Goal: Task Accomplishment & Management: Use online tool/utility

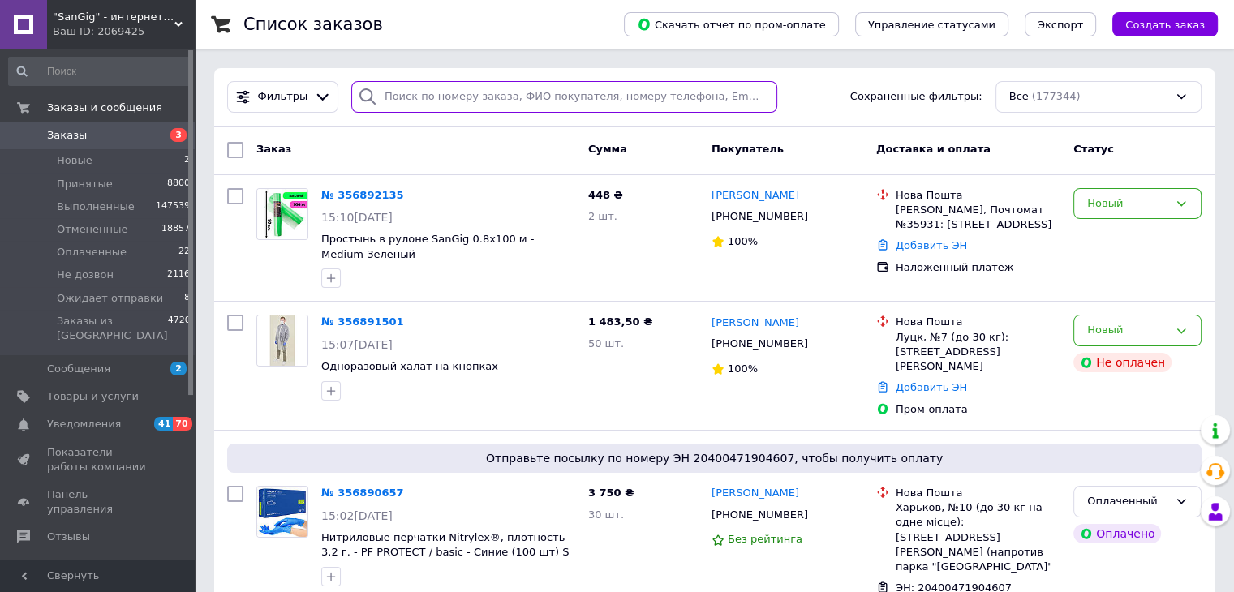
click at [502, 101] on input "search" at bounding box center [564, 97] width 426 height 32
paste input "[PHONE_NUMBER]"
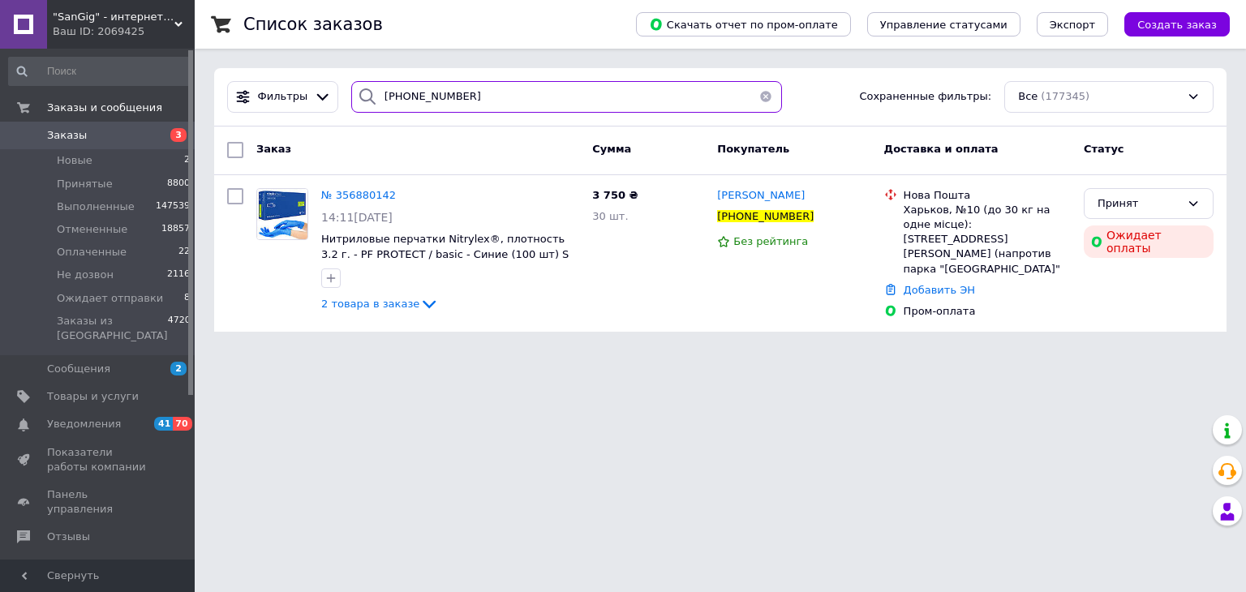
type input "[PHONE_NUMBER]"
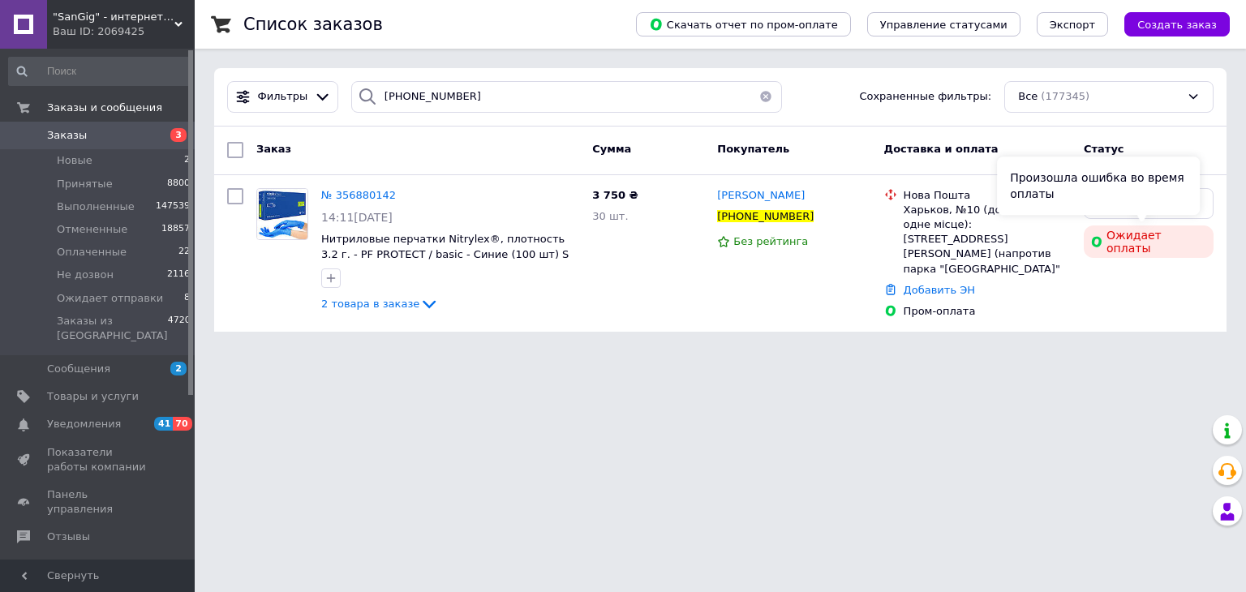
click at [1119, 196] on div "Произошла ошибка во время оплаты" at bounding box center [1098, 186] width 203 height 58
click at [1099, 205] on div "Произошла ошибка во время оплаты" at bounding box center [1098, 186] width 203 height 58
click at [1116, 204] on div "Принят" at bounding box center [1139, 204] width 83 height 17
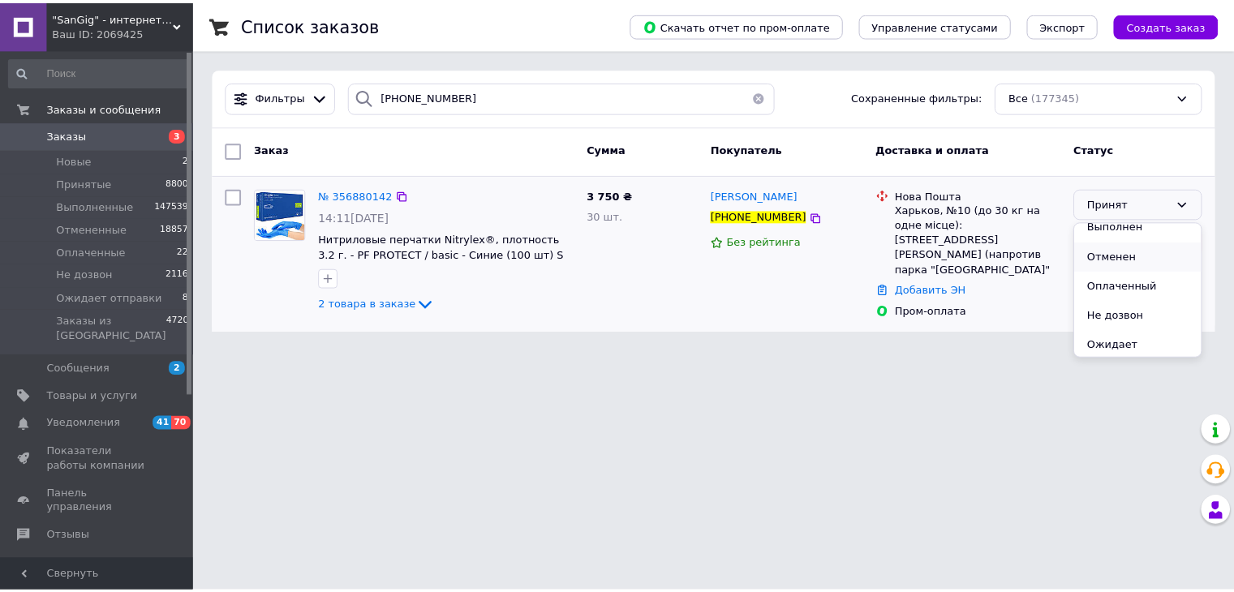
scroll to position [13, 0]
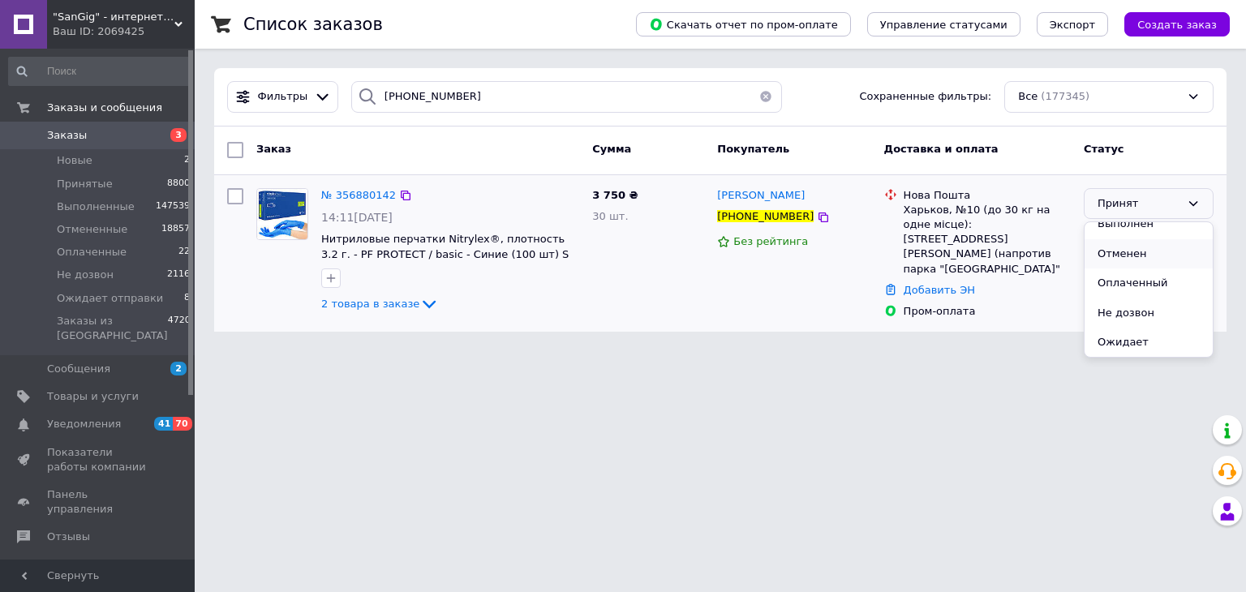
click at [1120, 250] on li "Отменен" at bounding box center [1149, 254] width 128 height 30
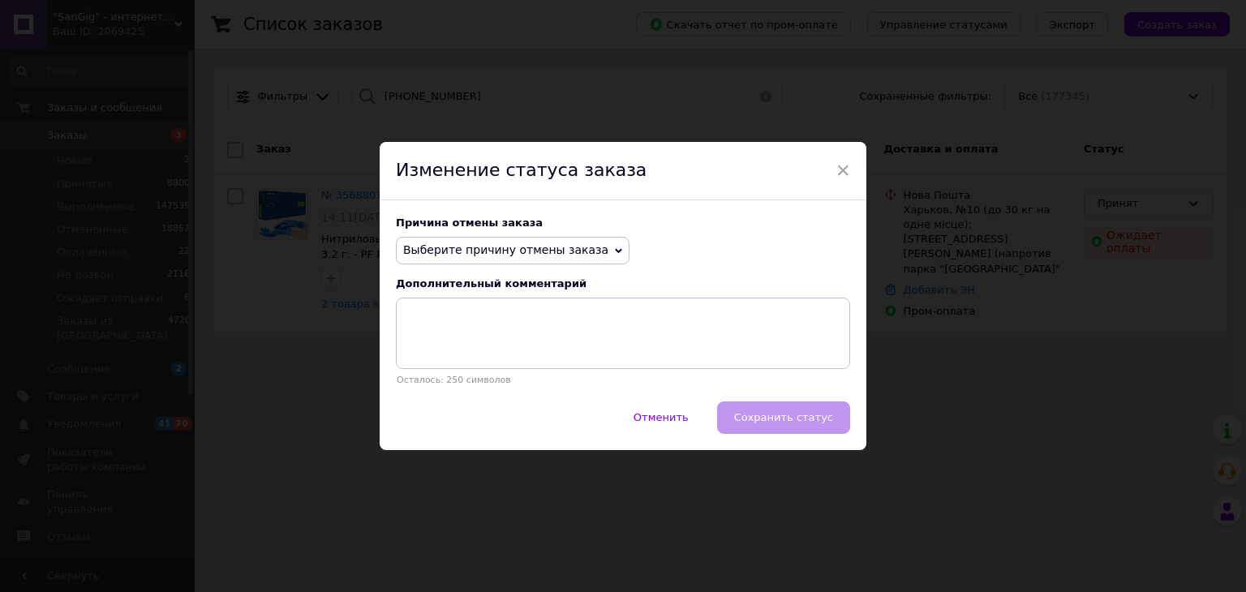
click at [490, 251] on span "Выберите причину отмены заказа" at bounding box center [505, 249] width 205 height 13
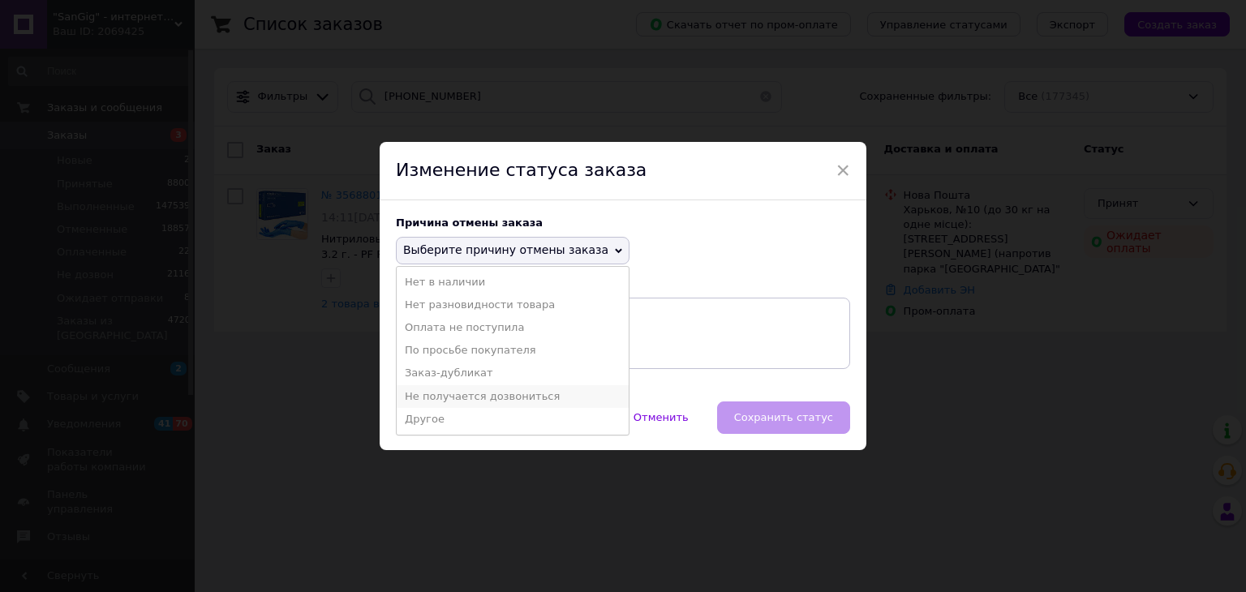
click at [535, 389] on li "Не получается дозвониться" at bounding box center [513, 396] width 232 height 23
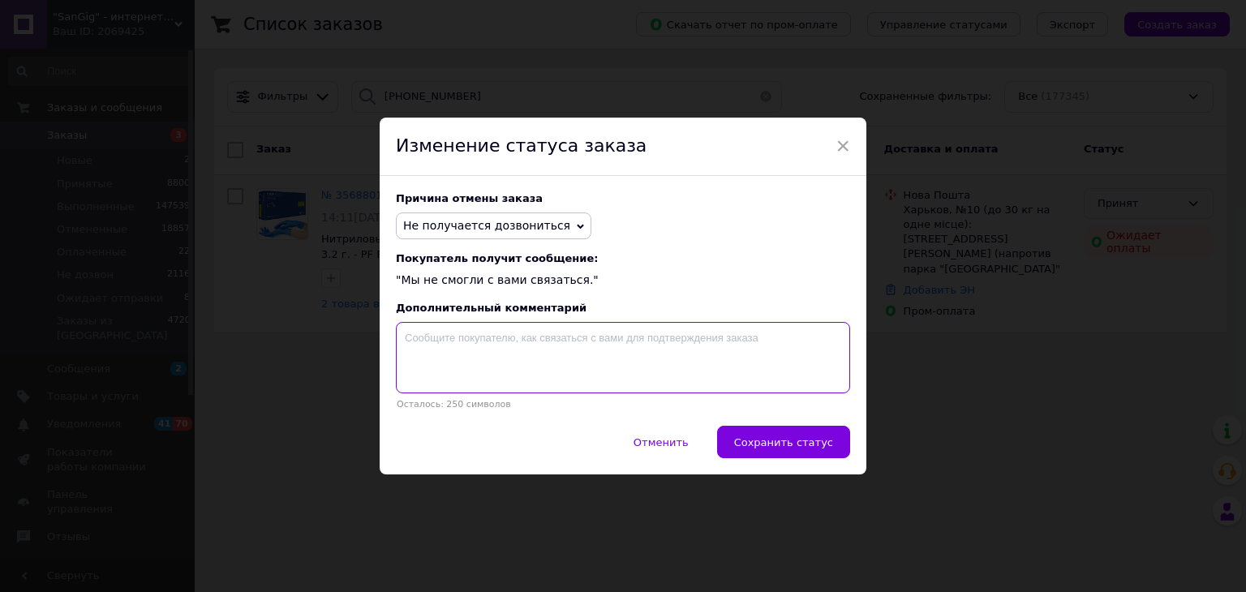
click at [481, 369] on textarea at bounding box center [623, 357] width 454 height 71
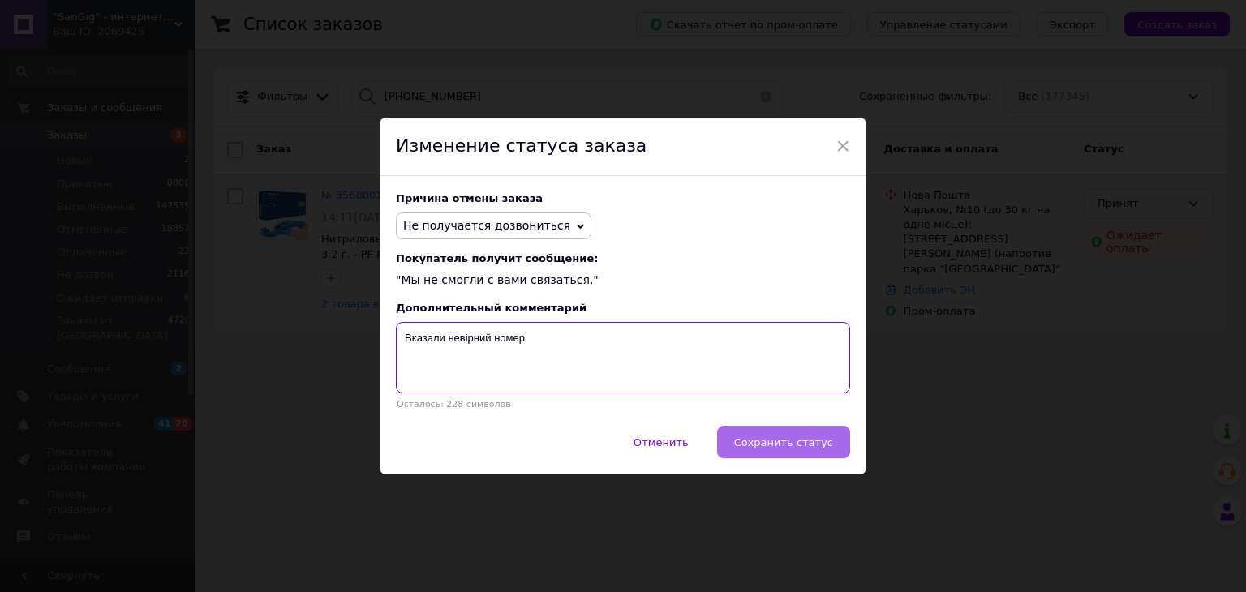
type textarea "Вказали невірний номер"
click at [794, 454] on button "Сохранить статус" at bounding box center [783, 442] width 133 height 32
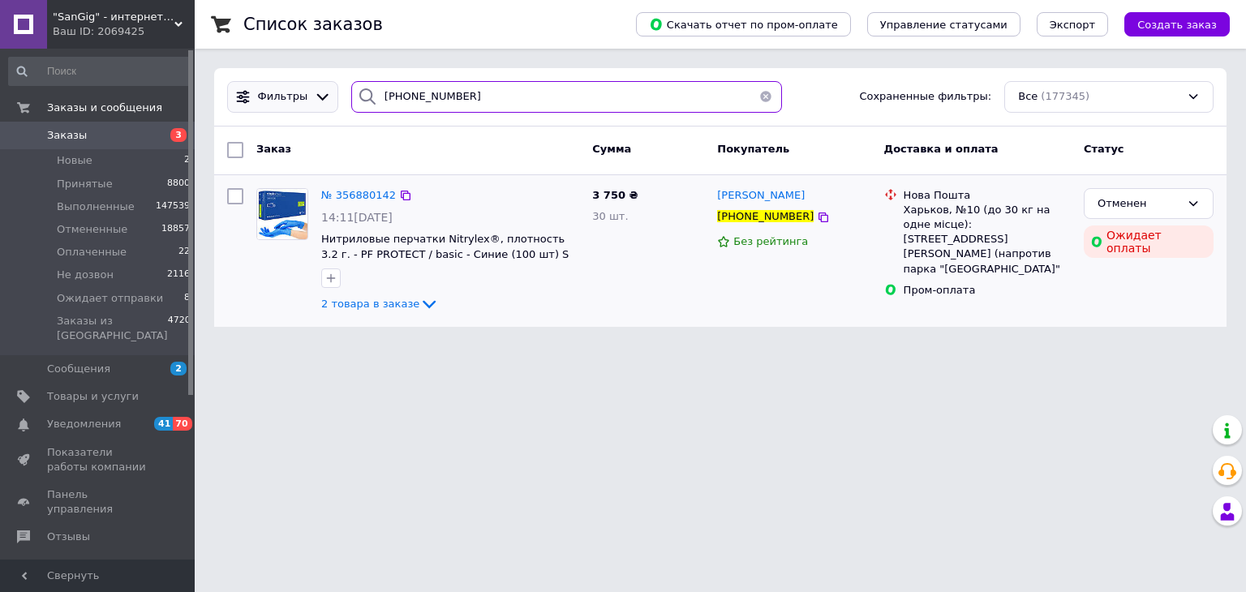
drag, startPoint x: 474, startPoint y: 88, endPoint x: 288, endPoint y: 82, distance: 185.9
click at [288, 82] on div "Фильтры +380669588676 Сохраненные фильтры: Все (177345)" at bounding box center [721, 97] width 1000 height 32
paste input "9"
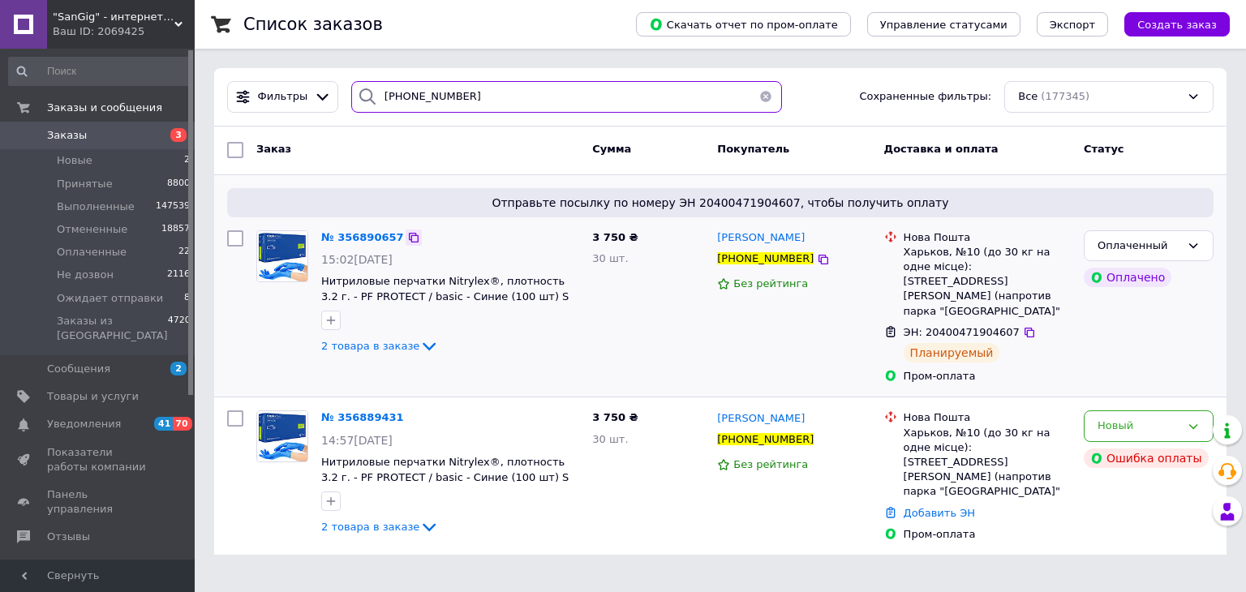
type input "[PHONE_NUMBER]"
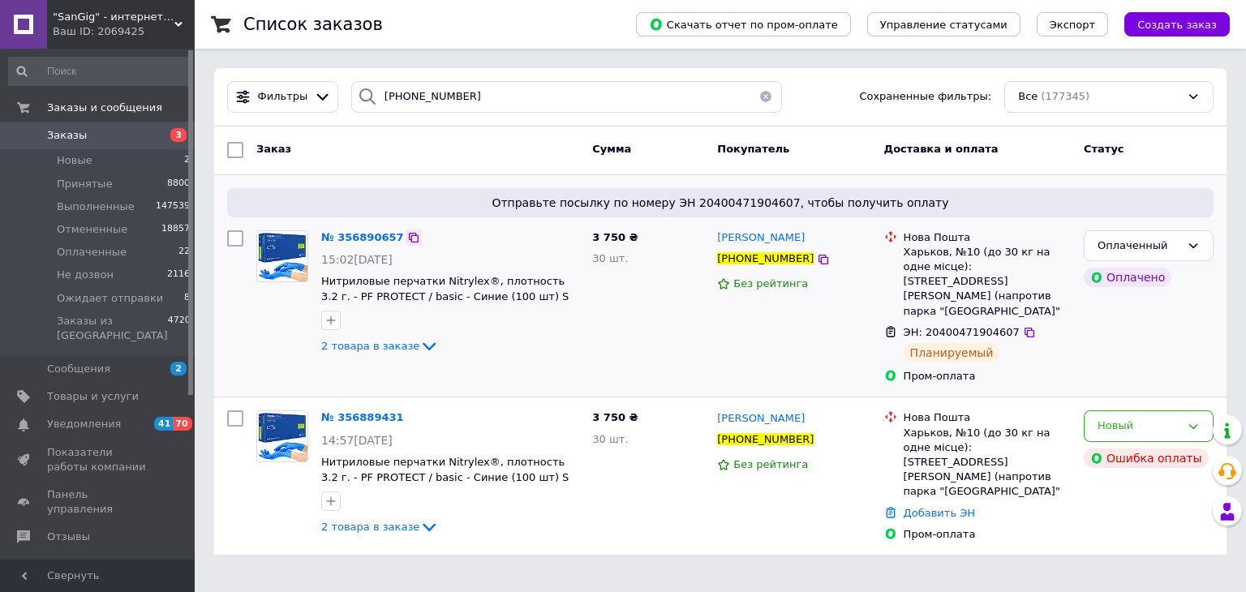
click at [409, 234] on icon at bounding box center [414, 238] width 10 height 10
click at [97, 139] on span "Заказы" at bounding box center [98, 135] width 103 height 15
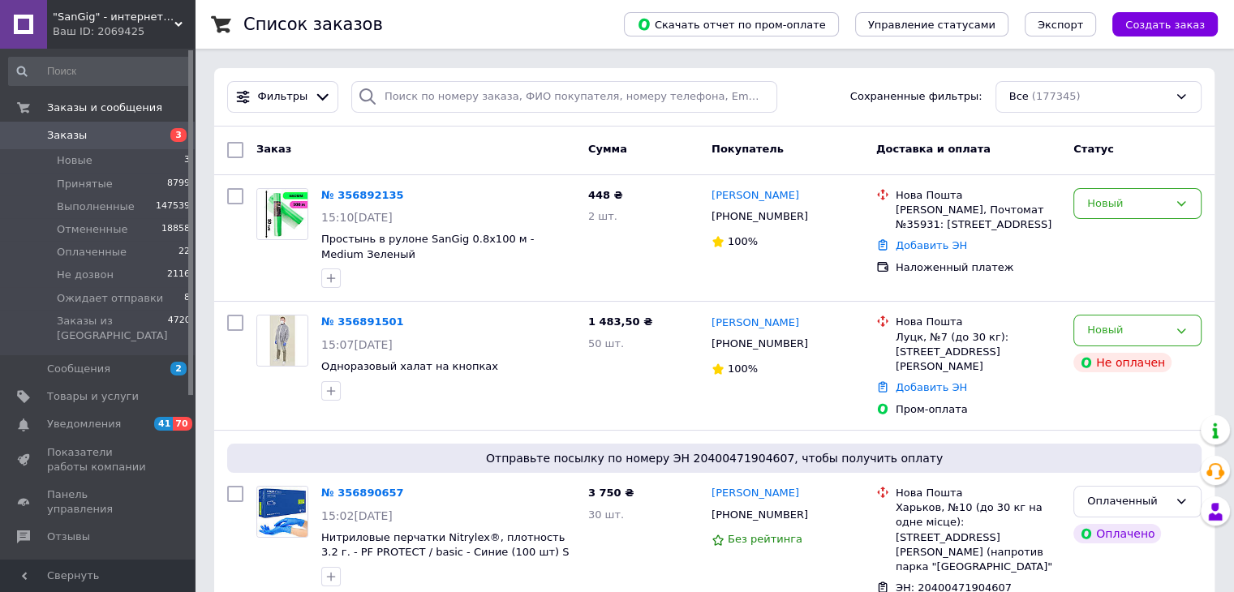
click at [123, 21] on span ""SanGig" - интернет-магазин" at bounding box center [114, 17] width 122 height 15
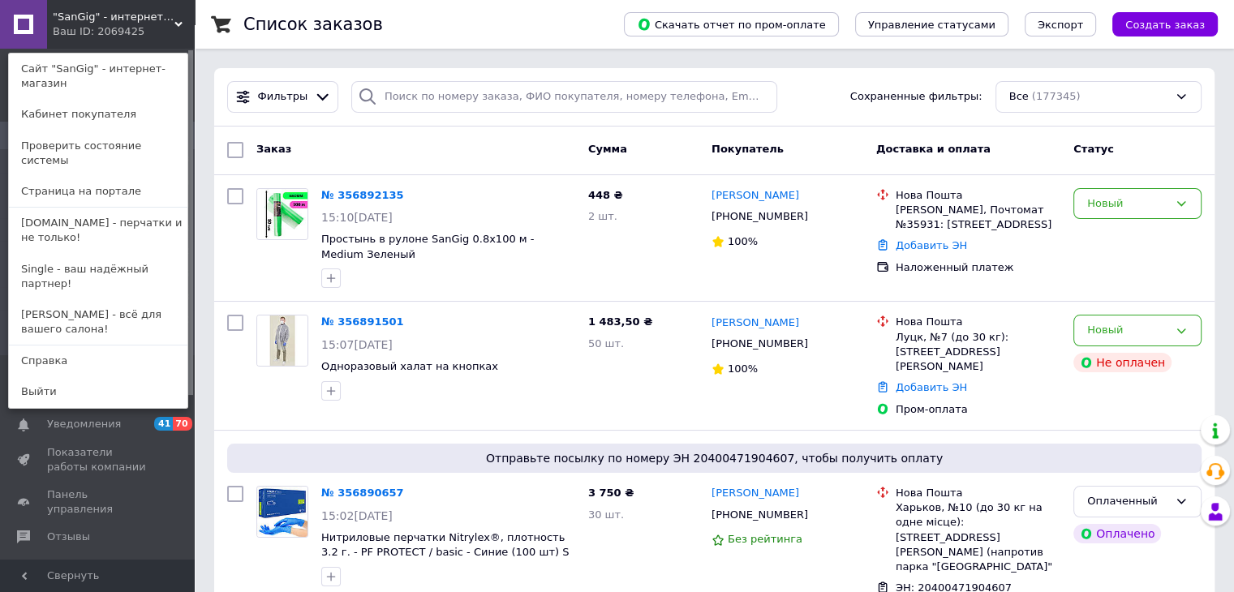
click at [123, 21] on span ""SanGig" - интернет-магазин" at bounding box center [114, 17] width 122 height 15
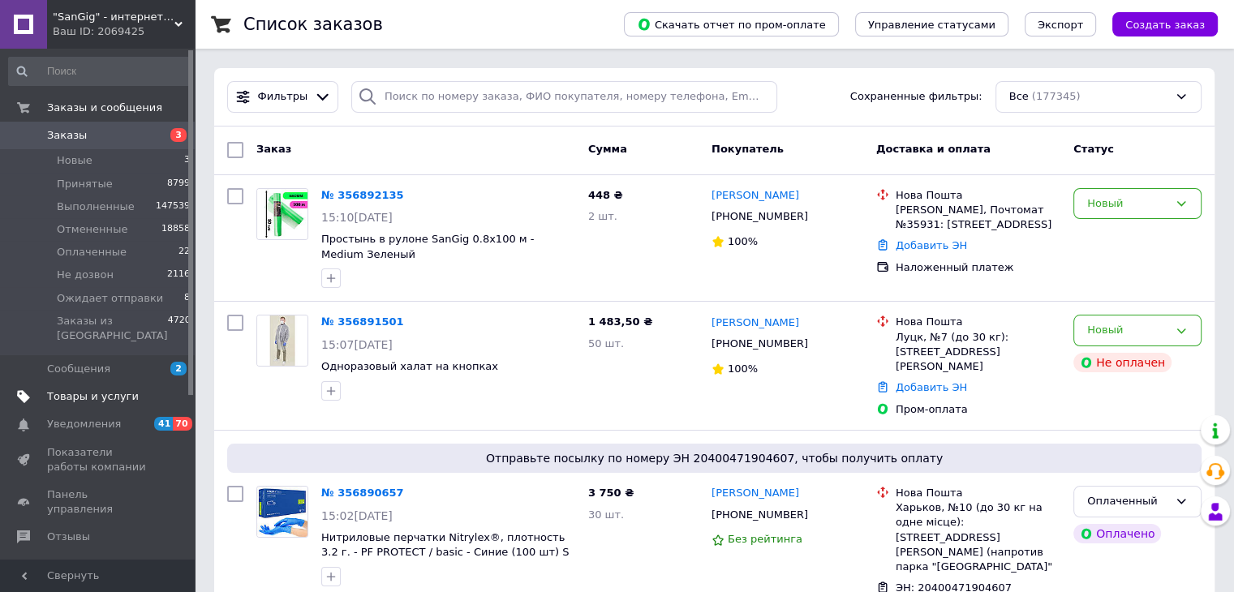
click at [131, 389] on span "Товары и услуги" at bounding box center [98, 396] width 103 height 15
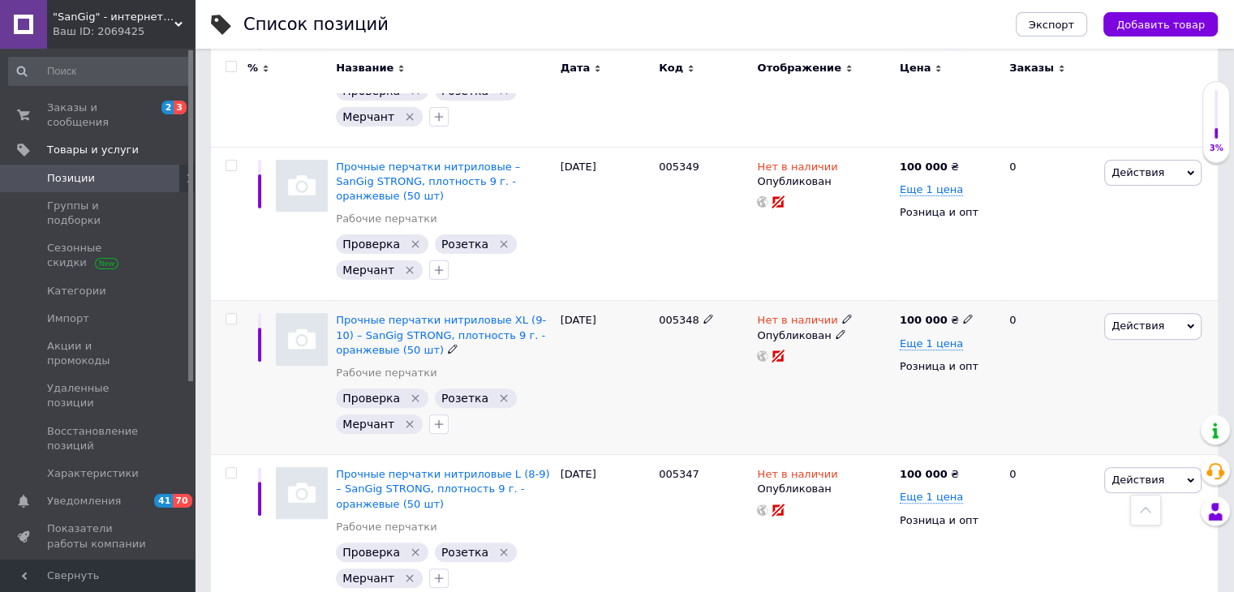
scroll to position [649, 0]
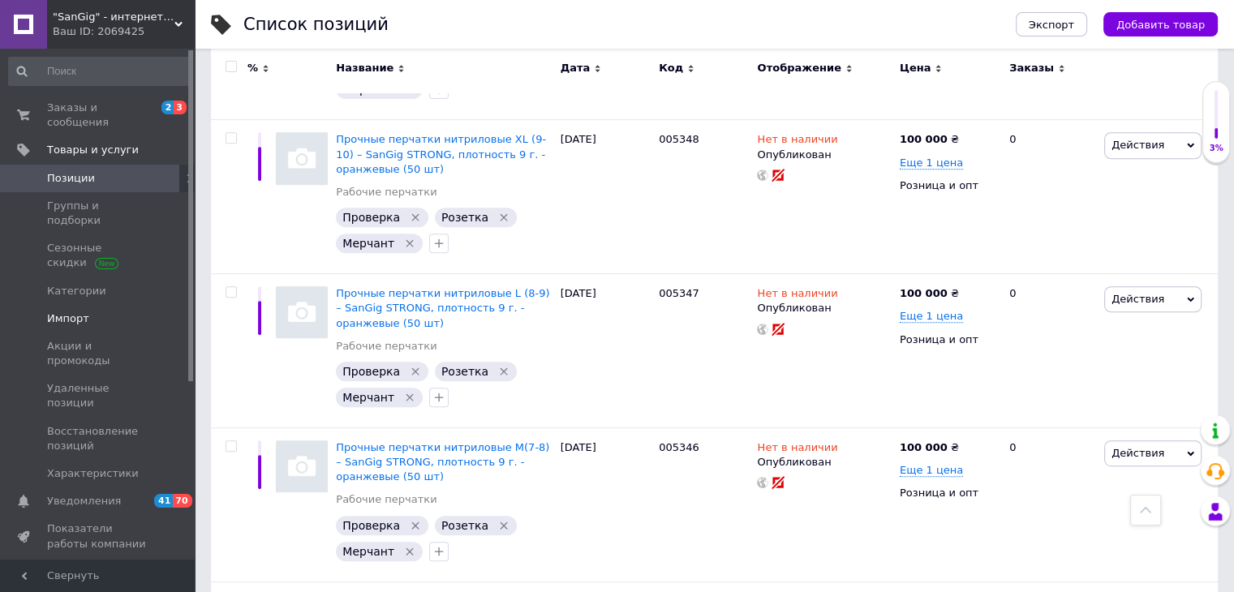
click at [75, 312] on span "Импорт" at bounding box center [68, 319] width 42 height 15
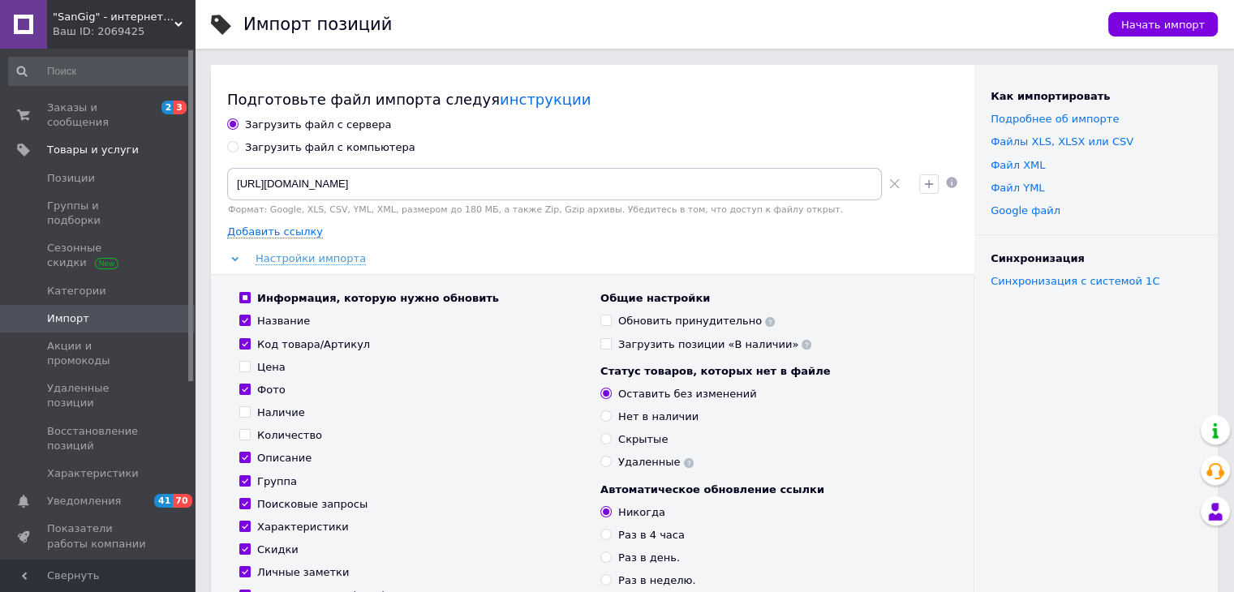
click at [355, 154] on div "Загрузить файл с компьютера" at bounding box center [330, 147] width 170 height 15
click at [238, 152] on input "Загрузить файл с компьютера" at bounding box center [232, 146] width 11 height 11
radio input "true"
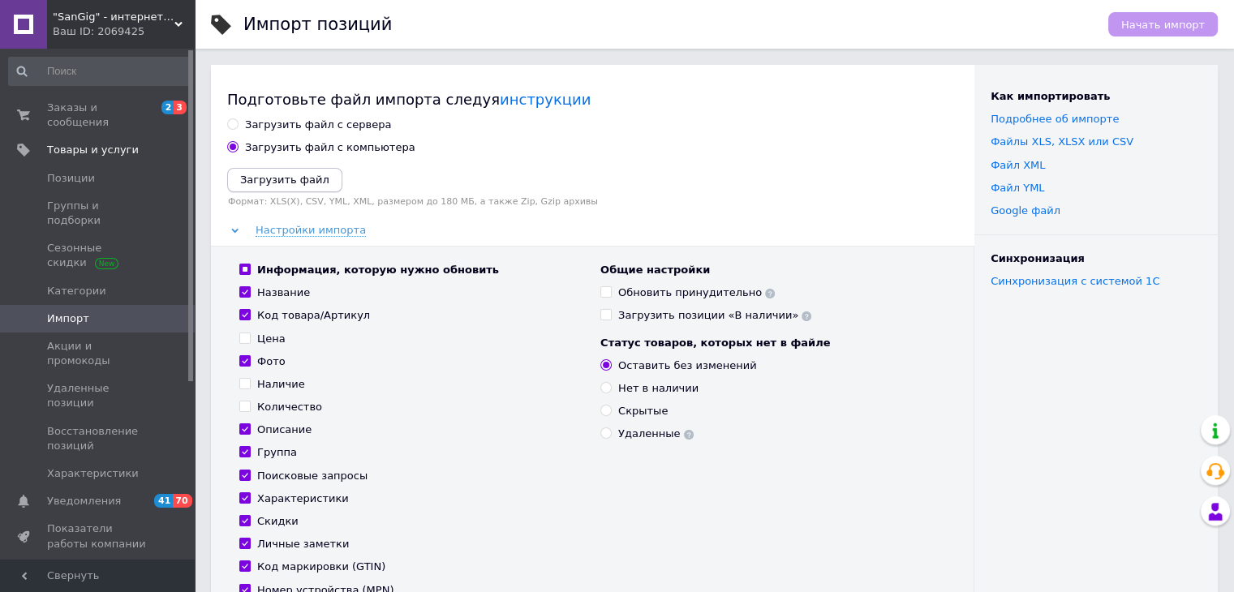
click at [294, 175] on icon "Загрузить файл" at bounding box center [284, 180] width 89 height 12
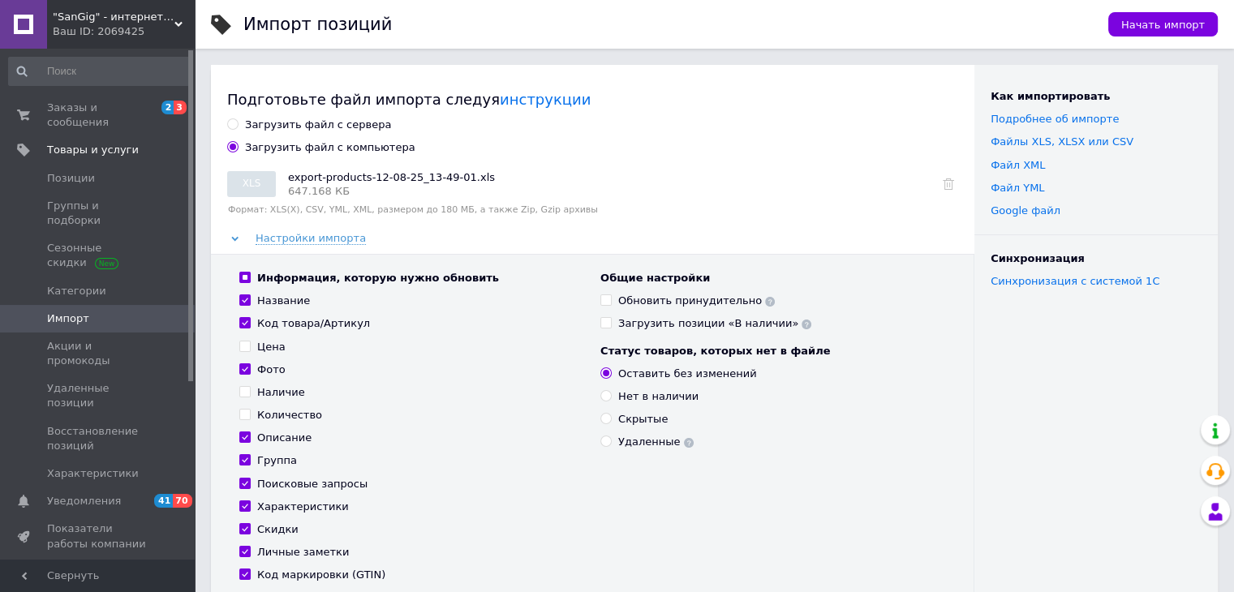
drag, startPoint x: 850, startPoint y: 385, endPoint x: 1012, endPoint y: 222, distance: 228.9
click at [852, 385] on div "Статус товаров, которых нет в файле Оставить без изменений Нет в наличии Скрыты…" at bounding box center [772, 397] width 345 height 106
click at [1146, 28] on span "Начать импорт" at bounding box center [1163, 25] width 84 height 12
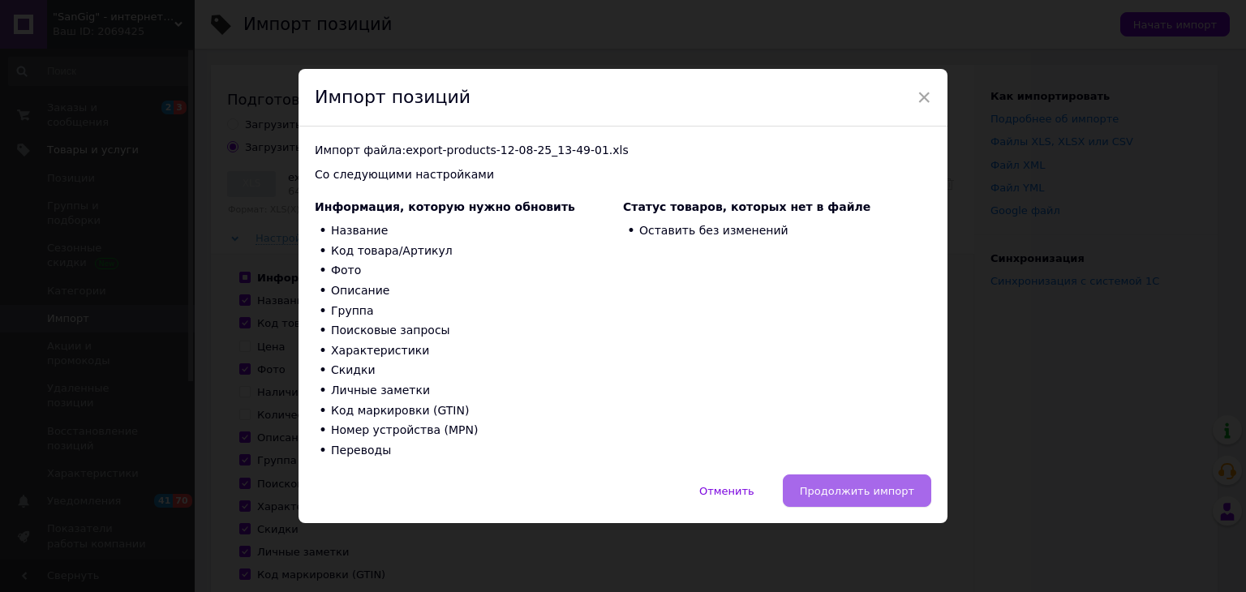
click at [889, 482] on button "Продолжить импорт" at bounding box center [857, 491] width 148 height 32
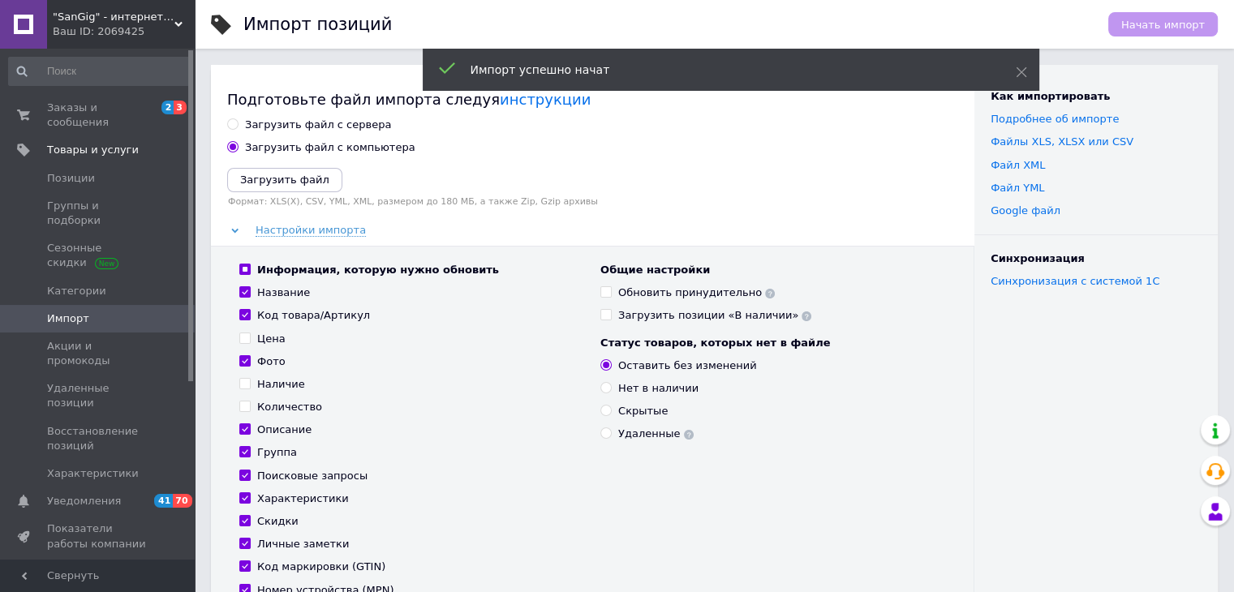
click at [336, 127] on div "Загрузить файл с сервера" at bounding box center [318, 125] width 146 height 15
click at [238, 127] on input "Загрузить файл с сервера" at bounding box center [232, 123] width 11 height 11
radio input "true"
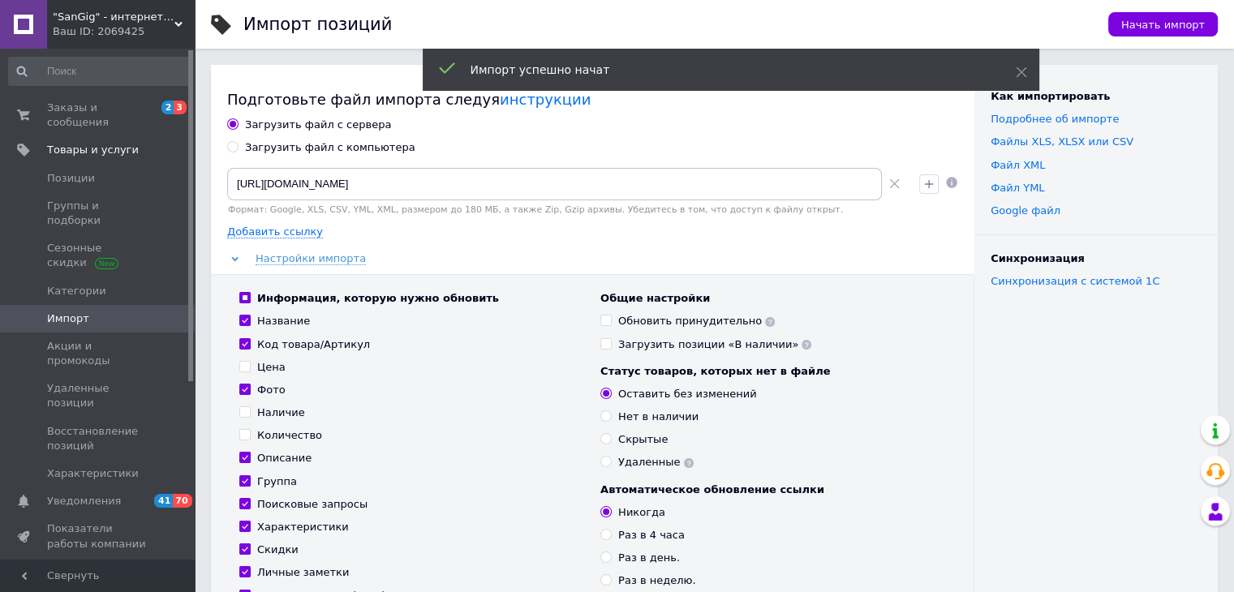
click at [91, 24] on div "Ваш ID: 2069425" at bounding box center [124, 31] width 142 height 15
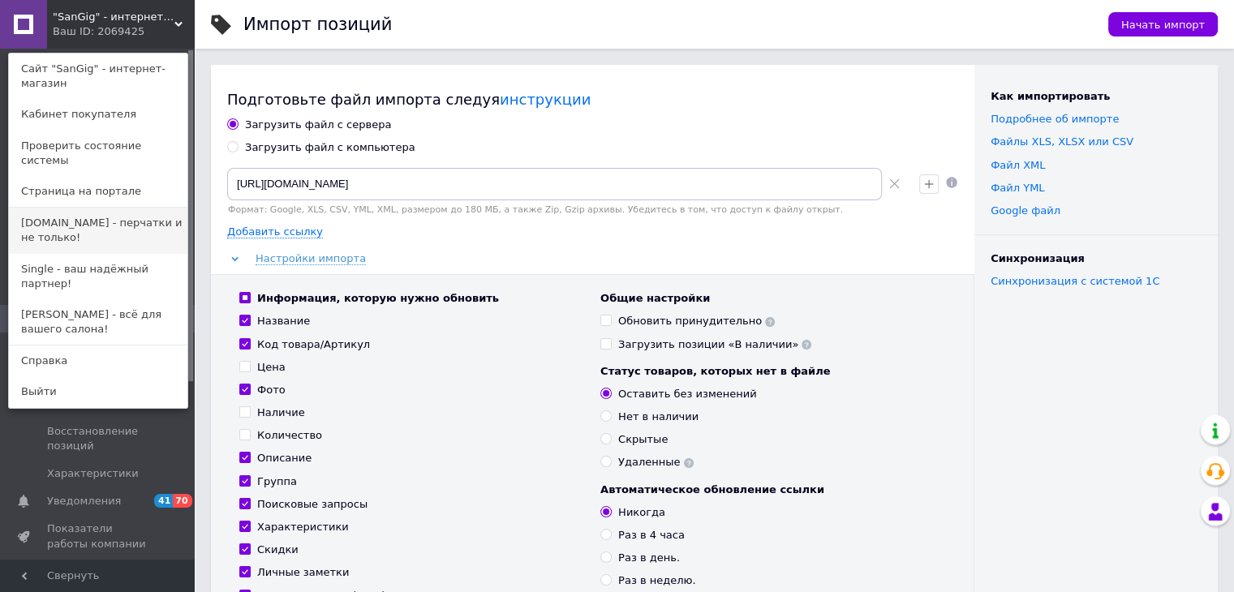
click at [77, 221] on link "[DOMAIN_NAME] - перчатки и не только!" at bounding box center [98, 230] width 178 height 45
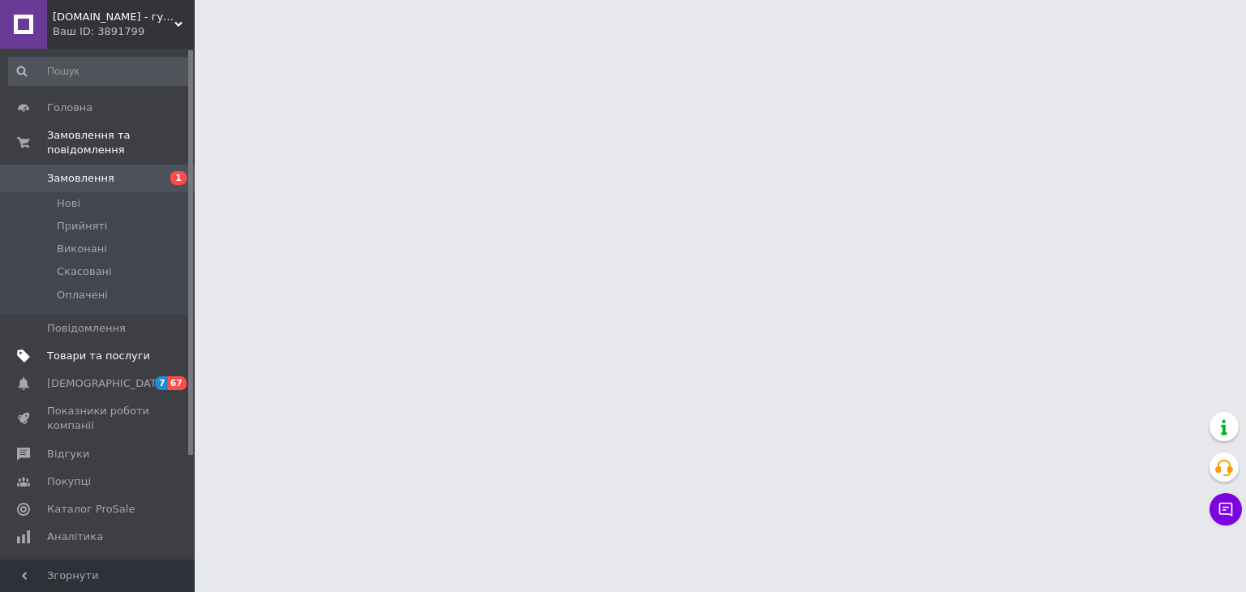
click at [93, 349] on span "Товари та послуги" at bounding box center [98, 356] width 103 height 15
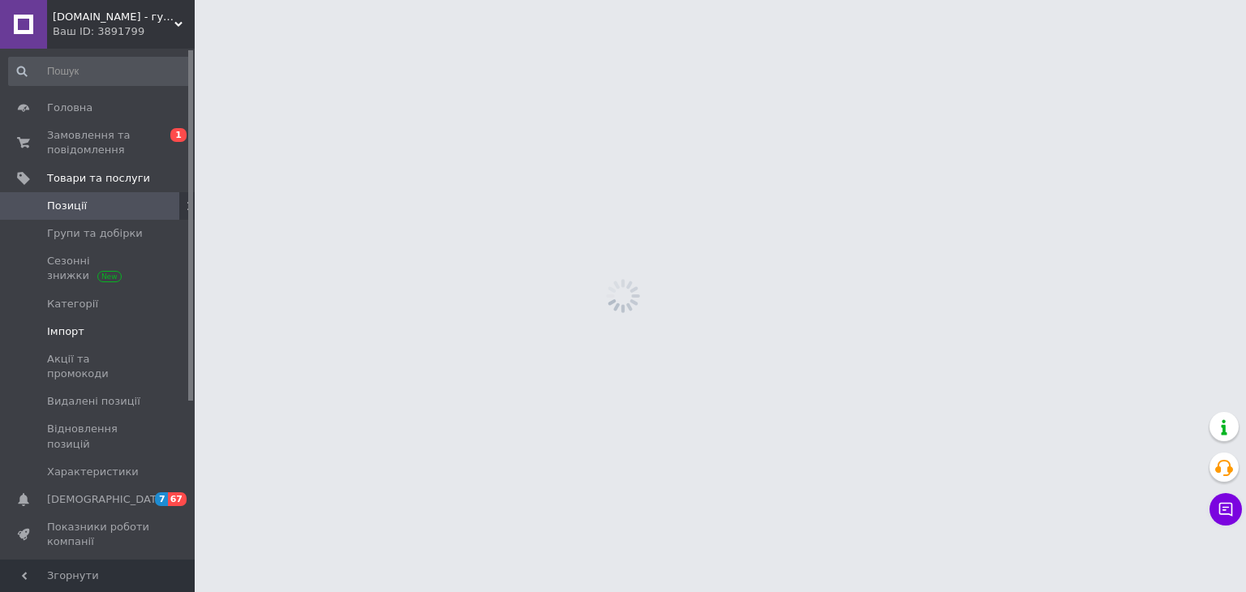
click at [98, 329] on span "Імпорт" at bounding box center [98, 332] width 103 height 15
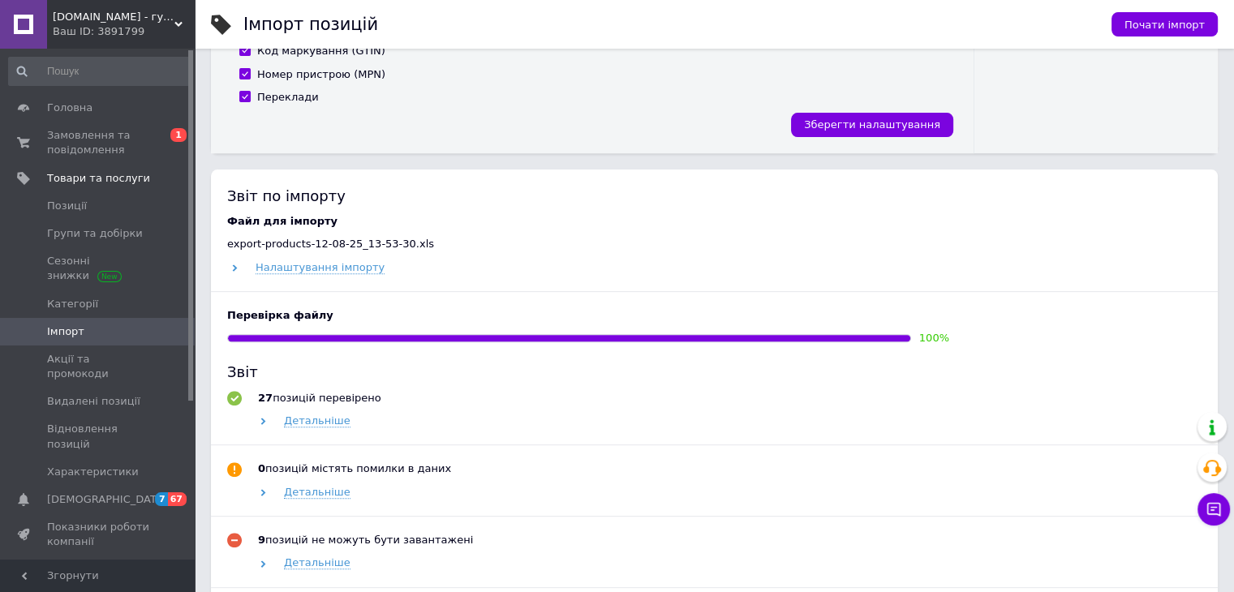
scroll to position [730, 0]
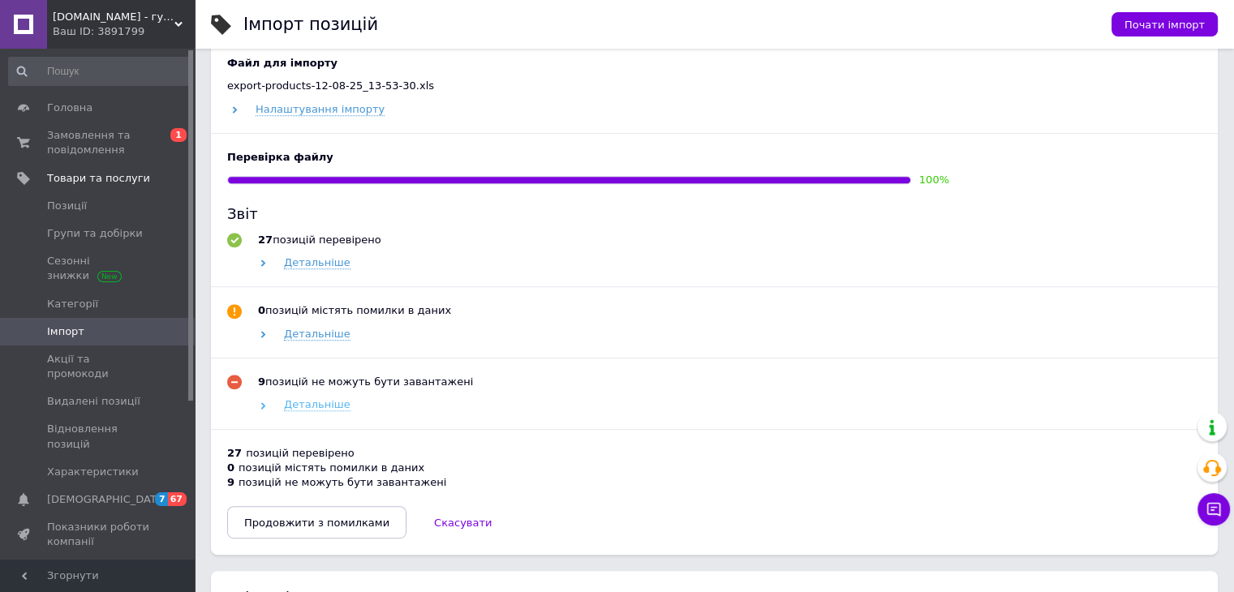
click at [324, 404] on span "Детальніше" at bounding box center [317, 404] width 67 height 13
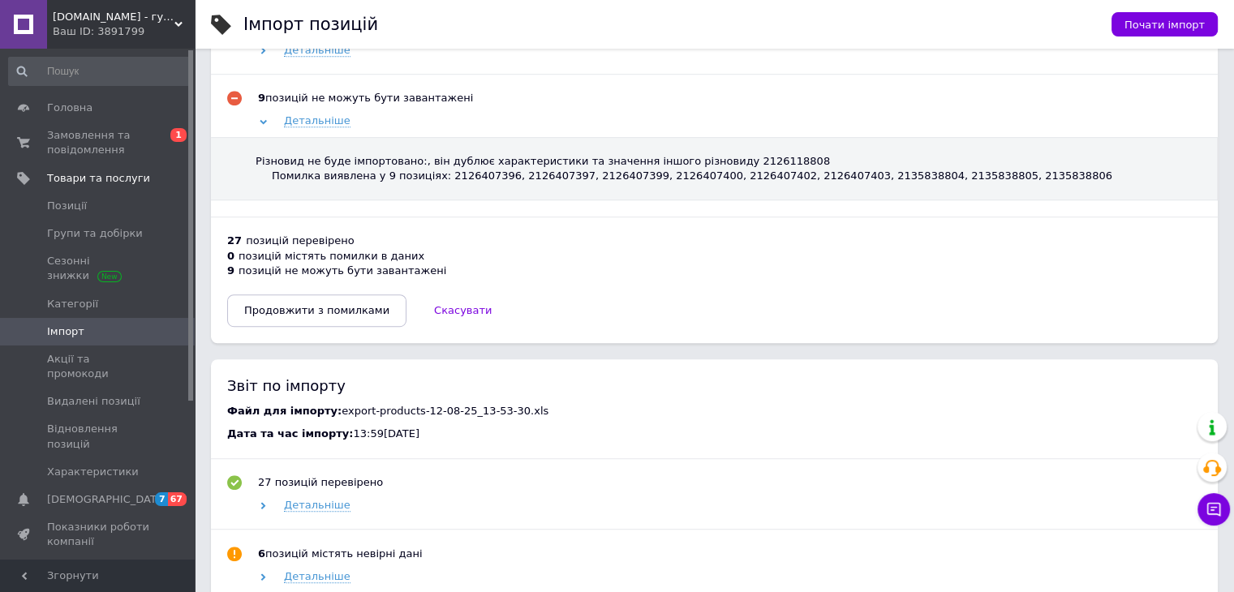
scroll to position [1055, 0]
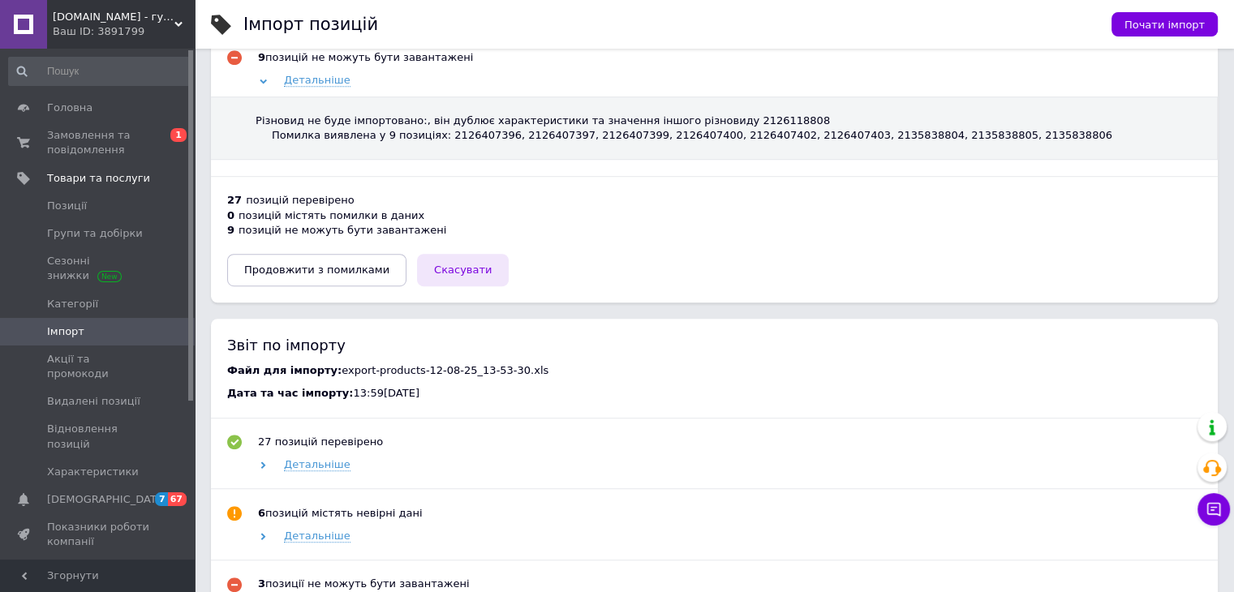
click at [434, 273] on span "Скасувати" at bounding box center [463, 270] width 58 height 12
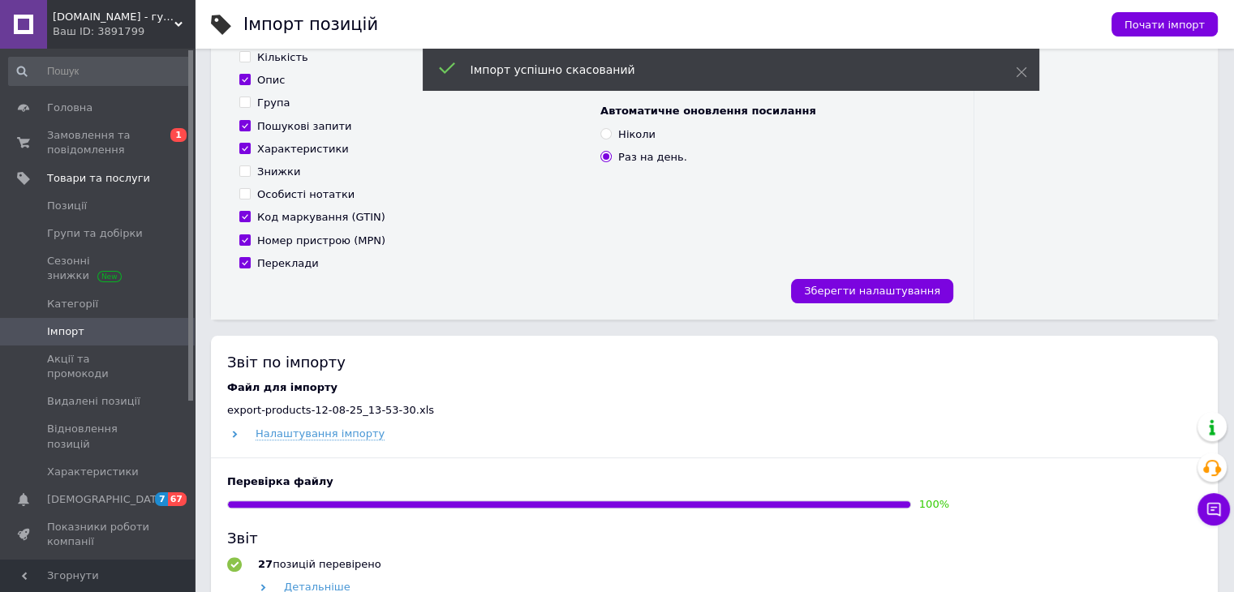
scroll to position [0, 0]
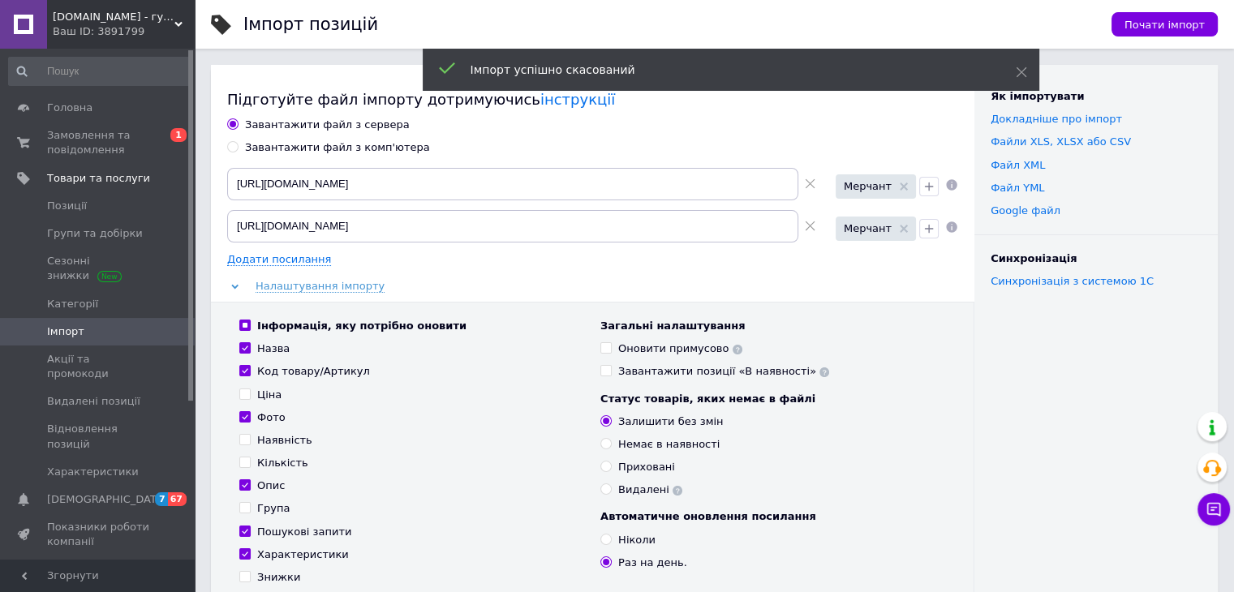
click at [318, 148] on div "Завантажити файл з комп'ютера" at bounding box center [337, 147] width 185 height 15
click at [238, 148] on input "Завантажити файл з комп'ютера" at bounding box center [232, 146] width 11 height 11
radio input "true"
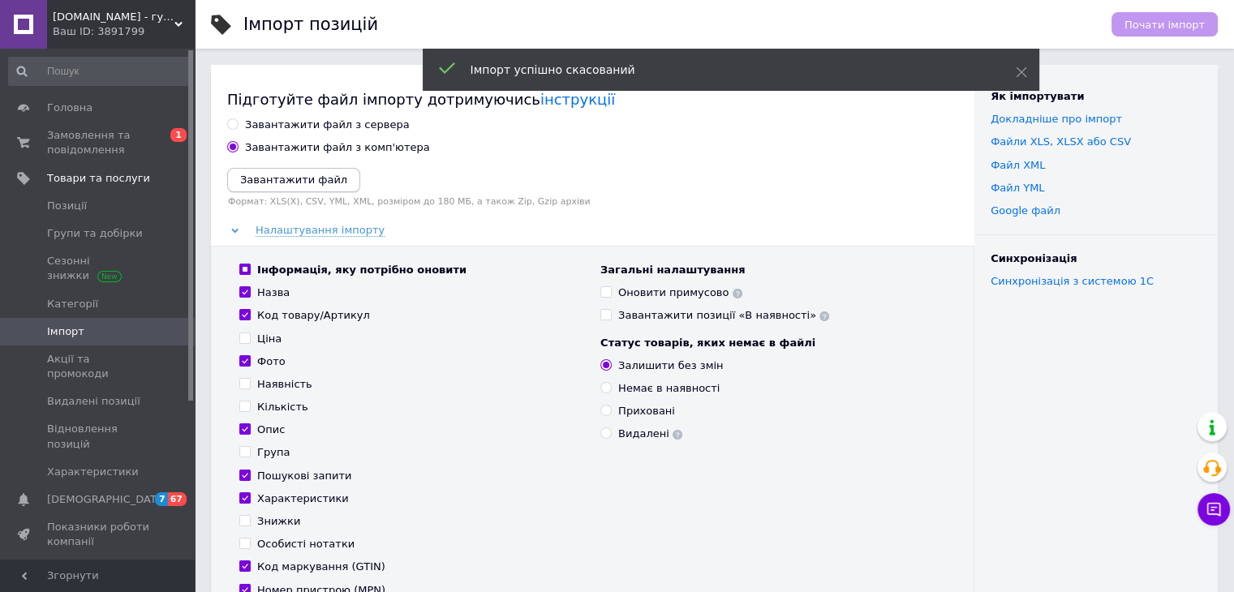
drag, startPoint x: 298, startPoint y: 160, endPoint x: 299, endPoint y: 174, distance: 13.8
click at [299, 171] on div "Завантажити файл з сервера Завантажити файл з комп'ютера Завантажити файл Форма…" at bounding box center [592, 377] width 731 height 519
click at [299, 176] on icon "Завантажити файл" at bounding box center [293, 180] width 107 height 12
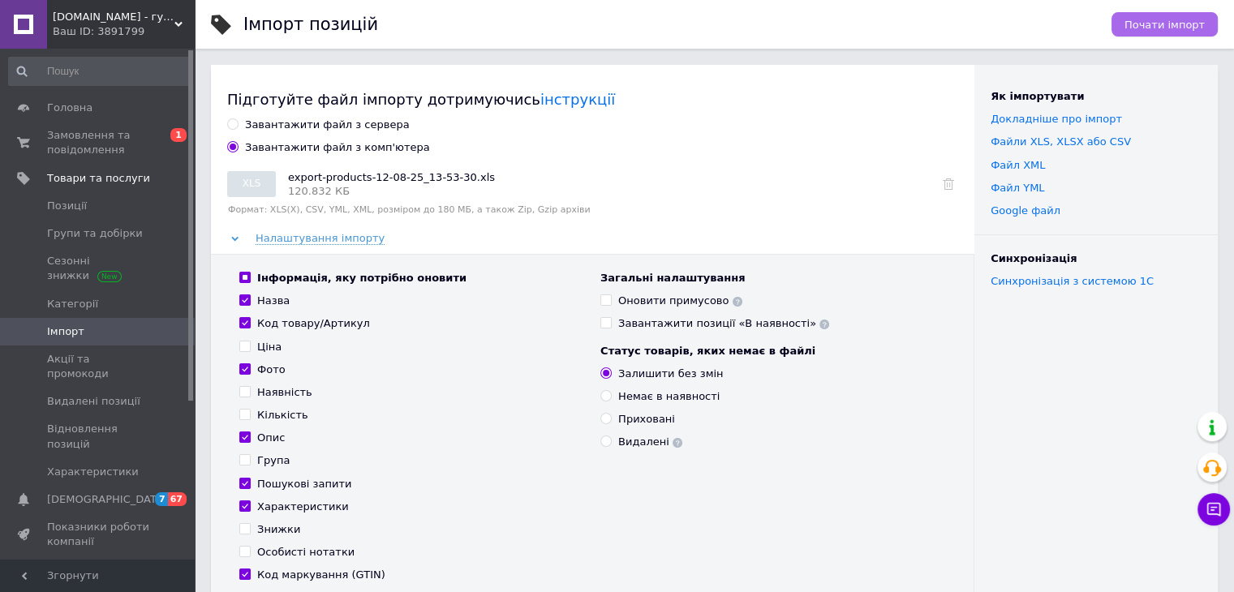
click at [1136, 28] on span "Почати імпорт" at bounding box center [1165, 25] width 80 height 12
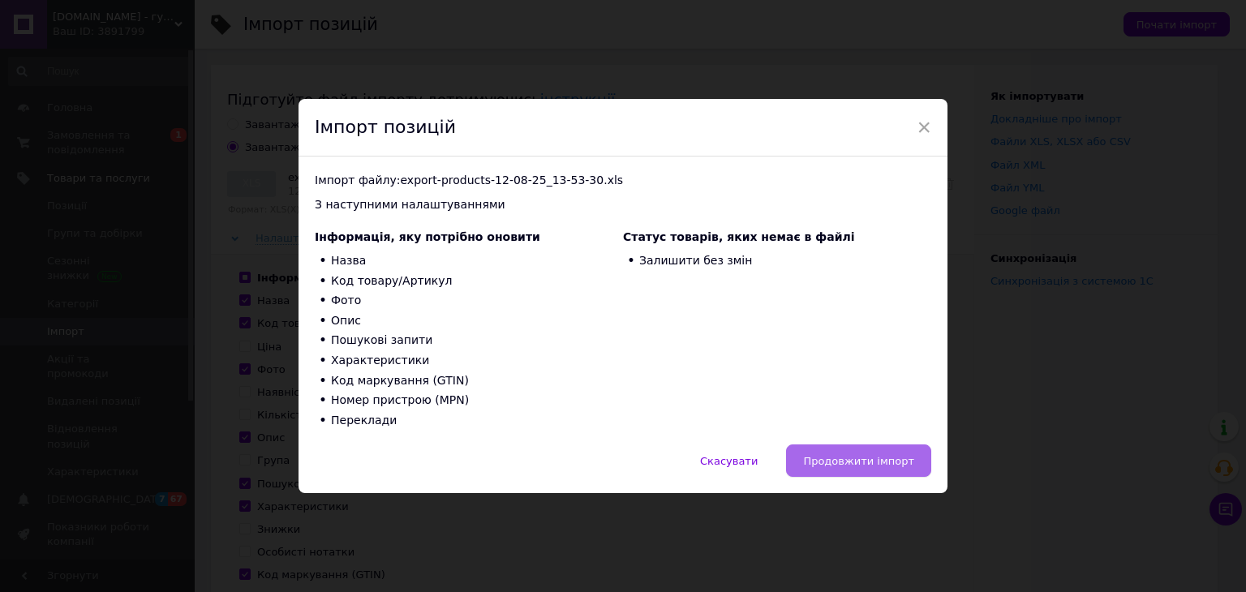
click at [883, 459] on span "Продовжити імпорт" at bounding box center [858, 461] width 111 height 12
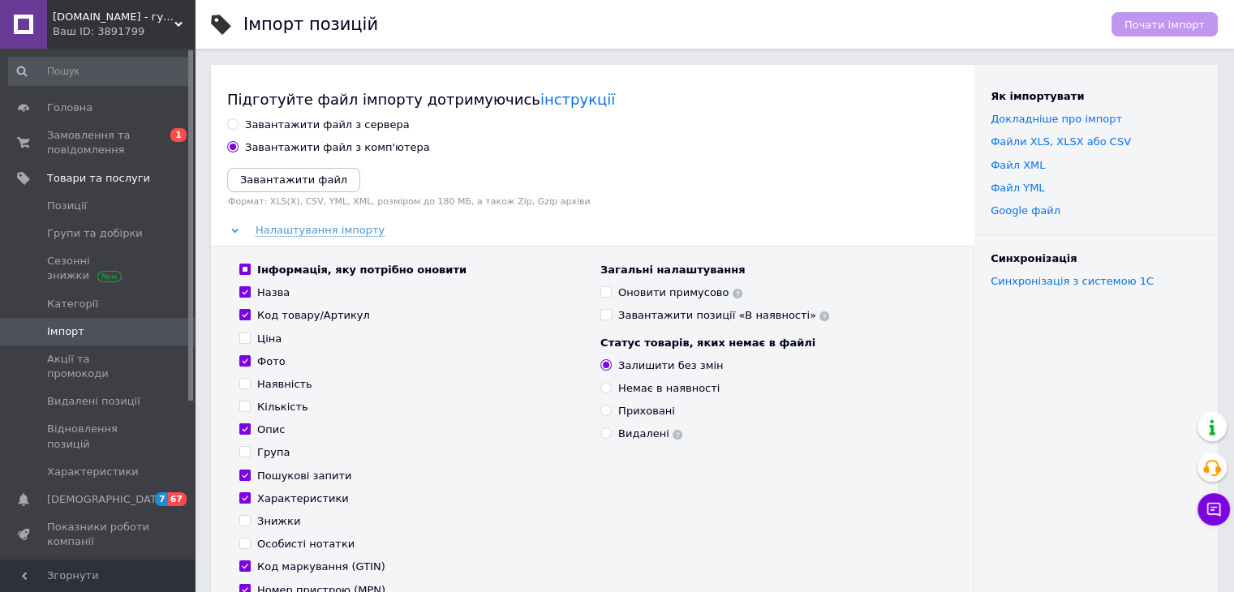
click at [938, 346] on div "Статус товарів, яких немає в файлі" at bounding box center [772, 343] width 345 height 15
click at [330, 127] on div "Завантажити файл з сервера" at bounding box center [327, 125] width 165 height 15
click at [238, 127] on input "Завантажити файл з сервера" at bounding box center [232, 123] width 11 height 11
radio input "true"
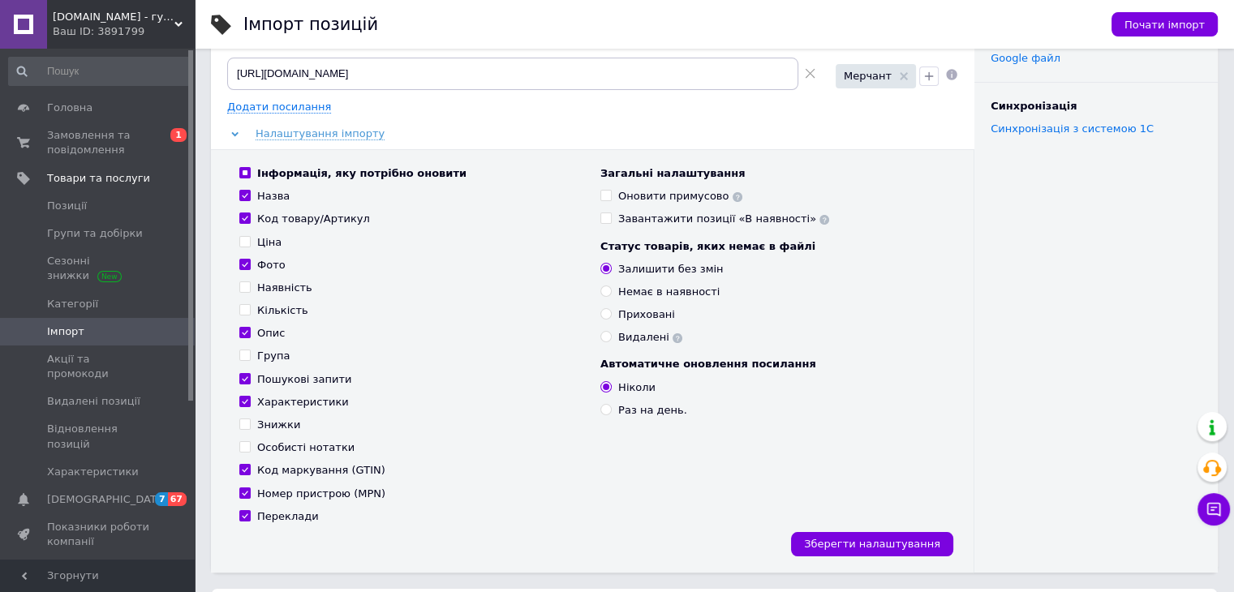
scroll to position [81, 0]
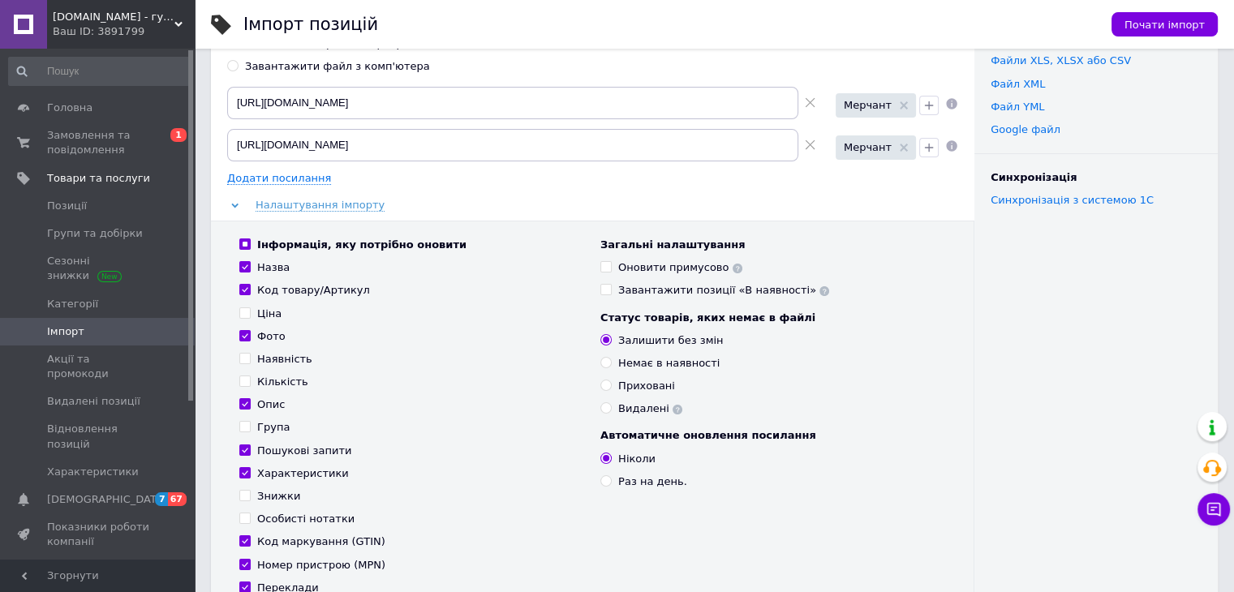
click at [118, 35] on div "Ваш ID: 3891799" at bounding box center [124, 31] width 142 height 15
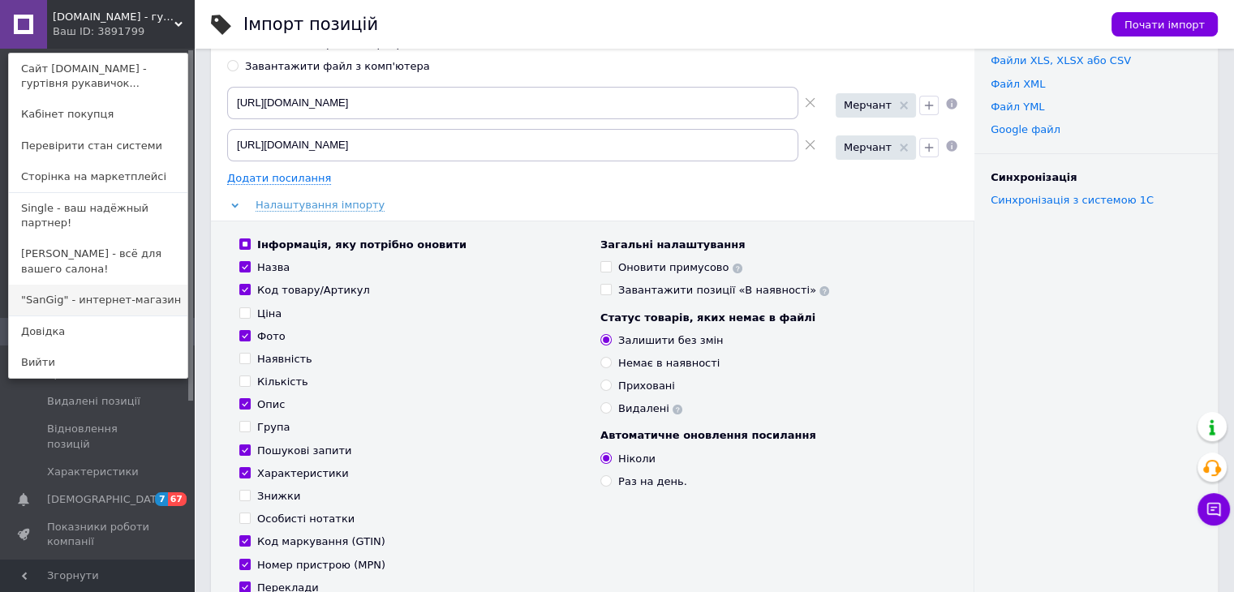
click at [72, 285] on link ""SanGig" - интернет-магазин" at bounding box center [98, 300] width 178 height 31
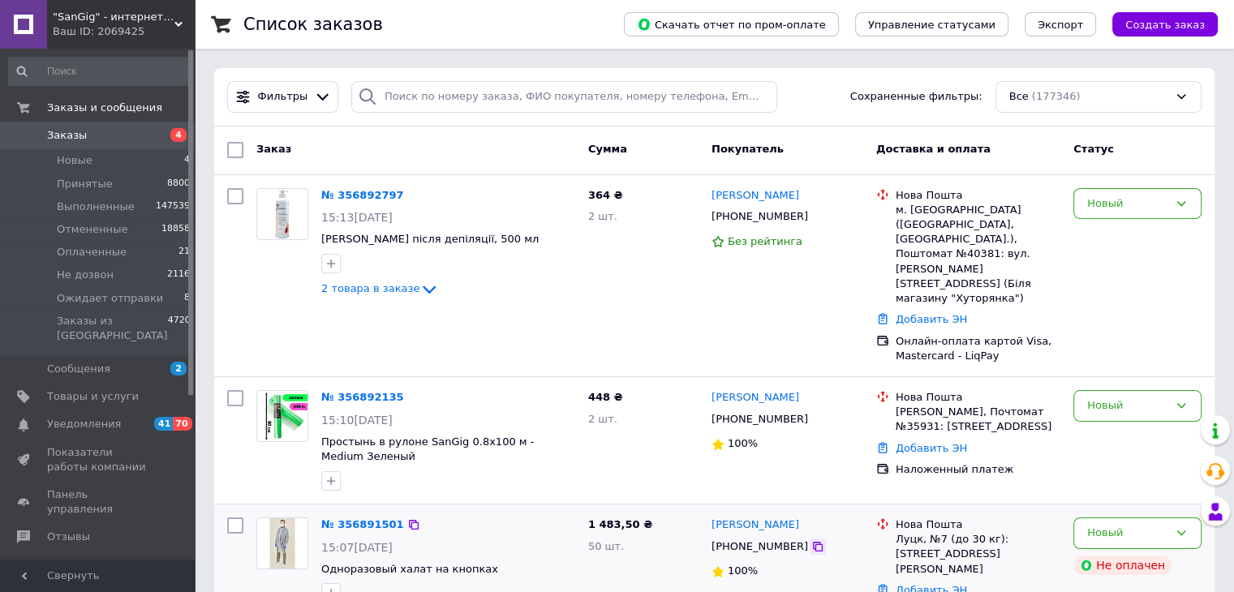
click at [811, 540] on icon at bounding box center [817, 546] width 13 height 13
